Goal: Task Accomplishment & Management: Use online tool/utility

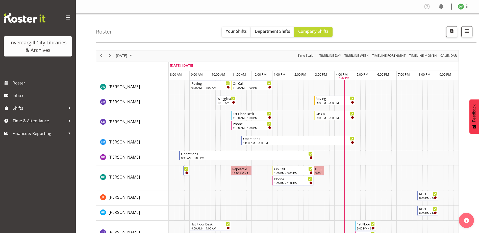
scroll to position [126, 0]
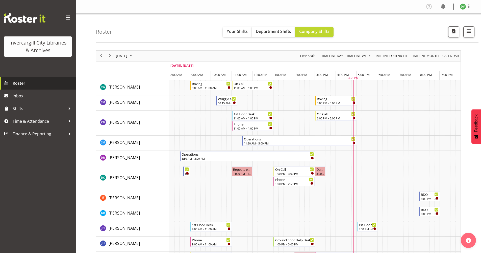
click at [32, 81] on span "Roster" at bounding box center [43, 83] width 61 height 8
